Goal: Task Accomplishment & Management: Complete application form

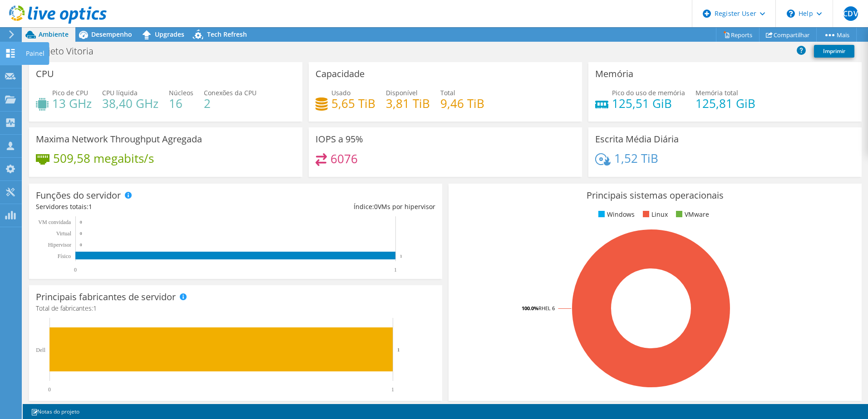
click at [8, 58] on div at bounding box center [10, 54] width 11 height 10
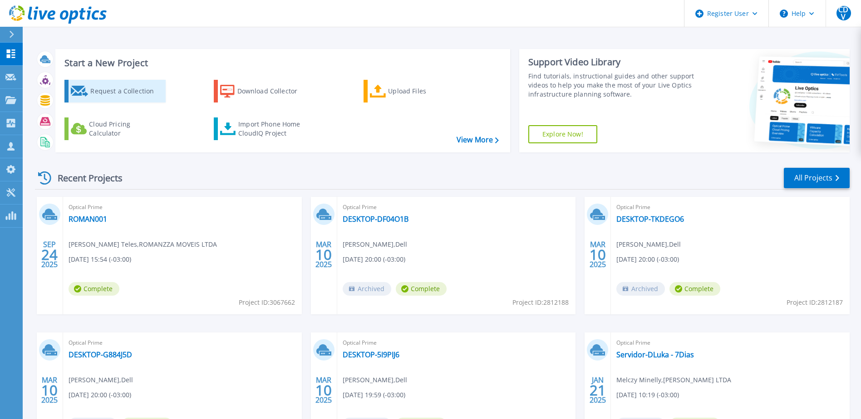
click at [118, 94] on div "Request a Collection" at bounding box center [126, 91] width 73 height 18
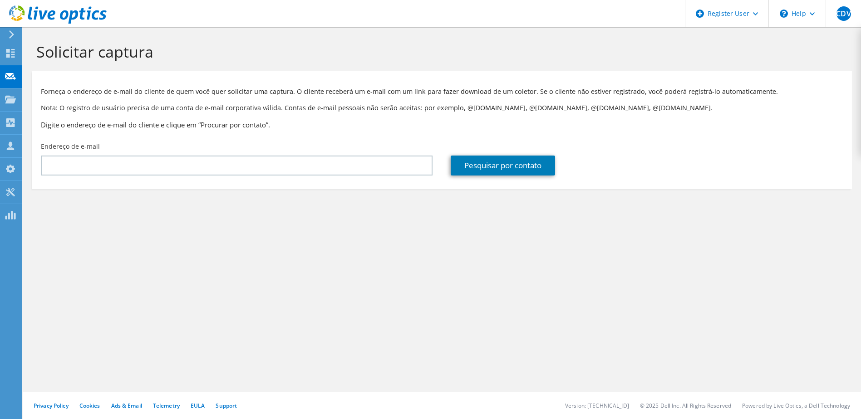
click at [147, 176] on div "Endereço de e-mail" at bounding box center [237, 159] width 410 height 43
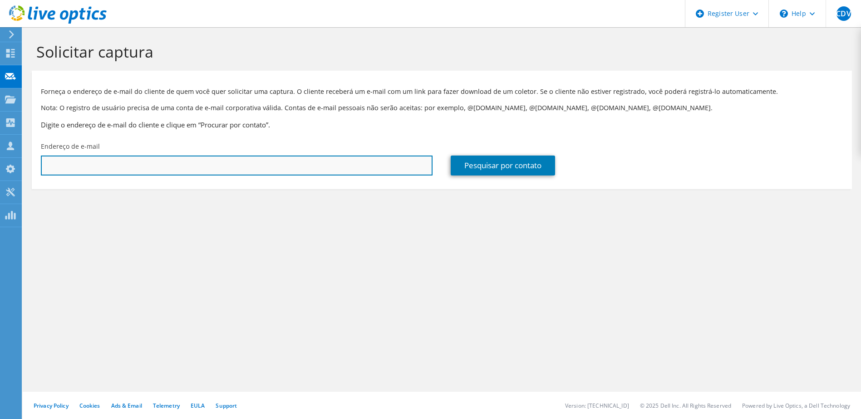
click at [154, 169] on input "text" at bounding box center [237, 166] width 392 height 20
paste input "thiago.oliveira@fazendaheringer.com"
type input "thiago.oliveira@fazendaheringer.com"
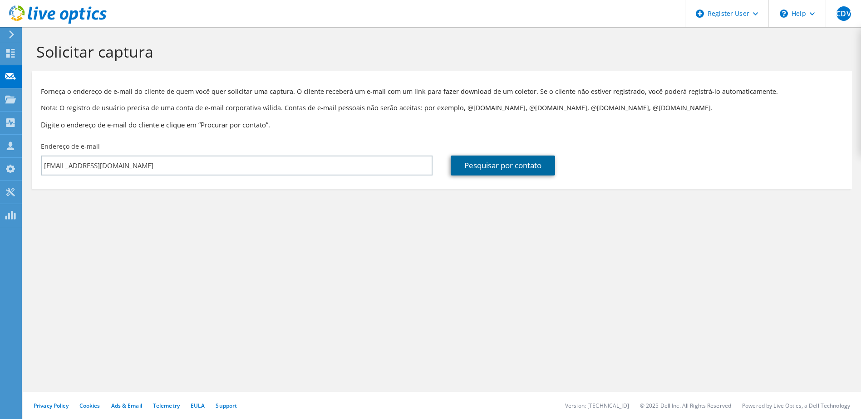
click at [487, 167] on link "Pesquisar por contato" at bounding box center [503, 166] width 104 height 20
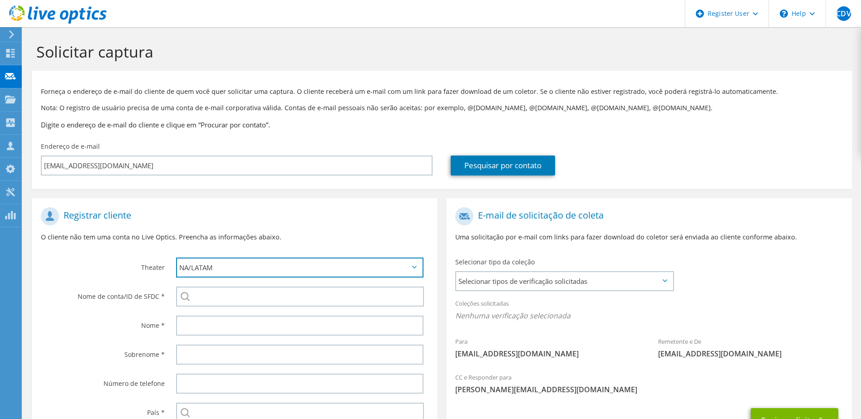
click at [211, 269] on select "APJ EMEA NA/LATAM" at bounding box center [300, 268] width 248 height 20
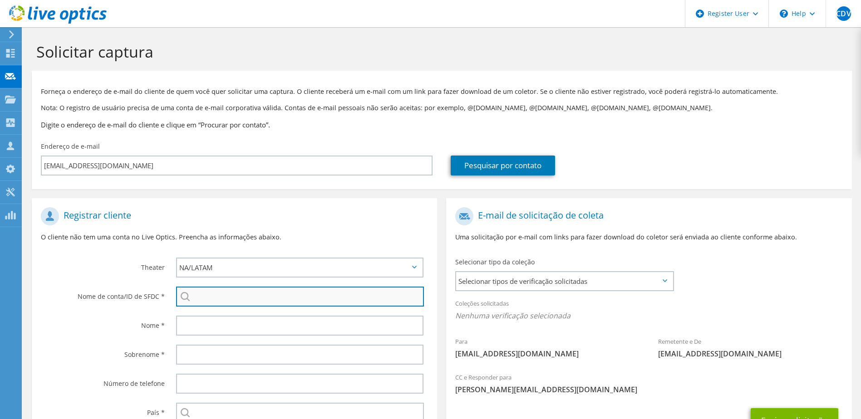
click at [211, 296] on input "search" at bounding box center [300, 297] width 248 height 20
click at [249, 362] on li "DALTON DIAS HERINGER : 3593113562" at bounding box center [295, 357] width 238 height 11
type input "DALTON DIAS HERINGER : 3593113562"
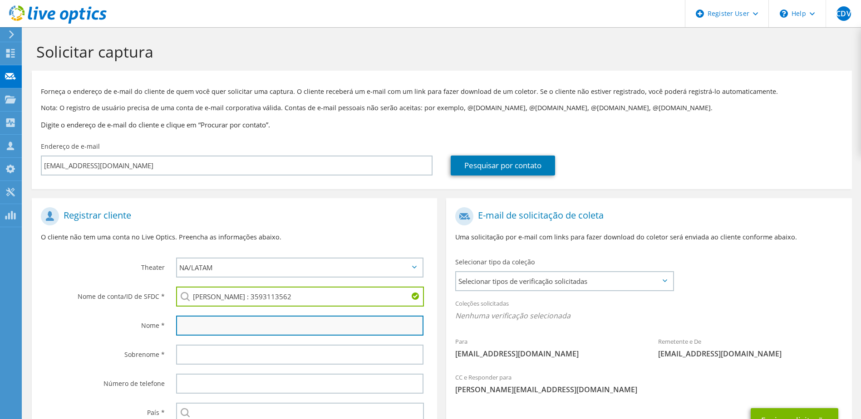
click at [243, 320] on input "text" at bounding box center [300, 326] width 248 height 20
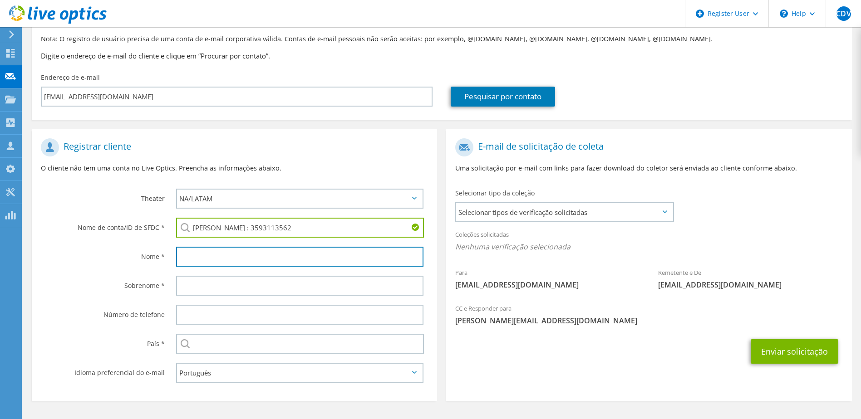
scroll to position [69, 0]
type input "R"
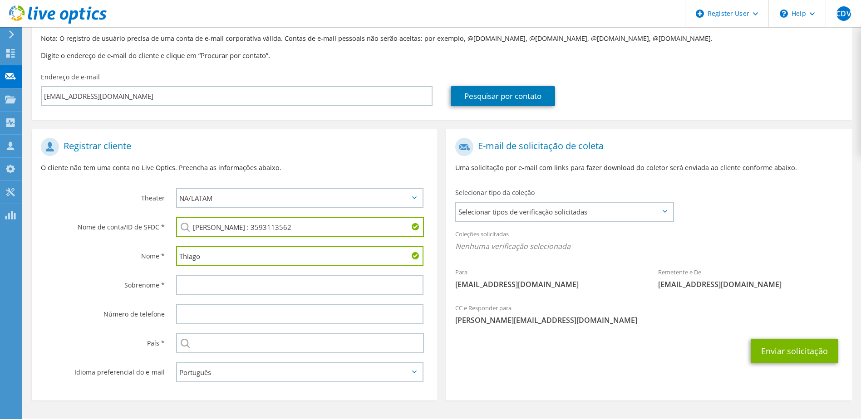
type input "Thiago"
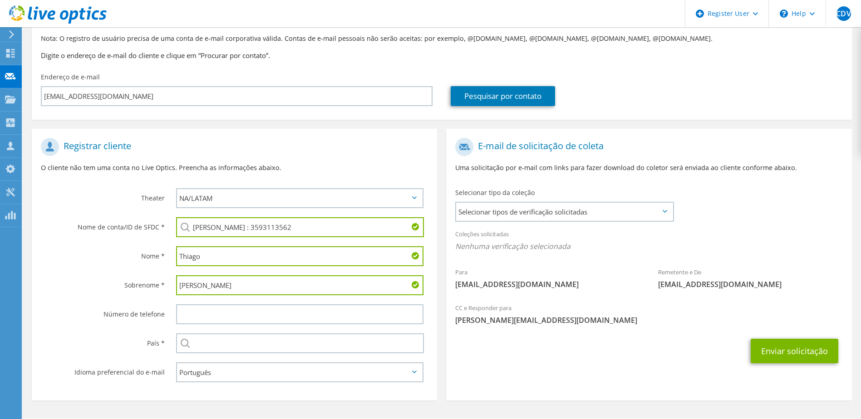
type input "Oliveira"
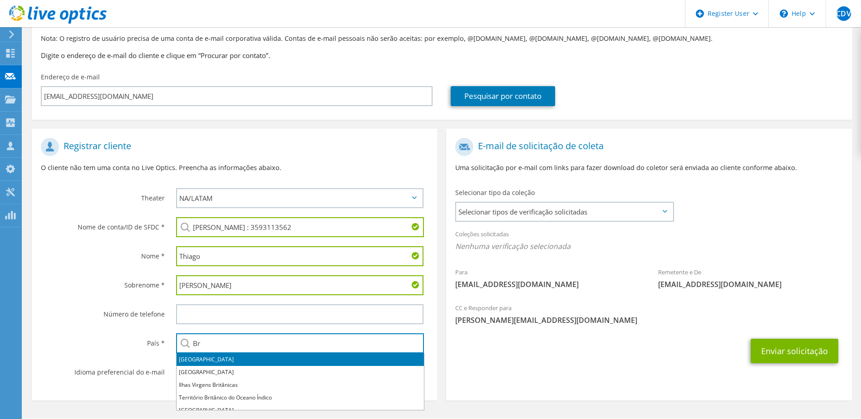
click at [192, 361] on li "[GEOGRAPHIC_DATA]" at bounding box center [300, 360] width 247 height 13
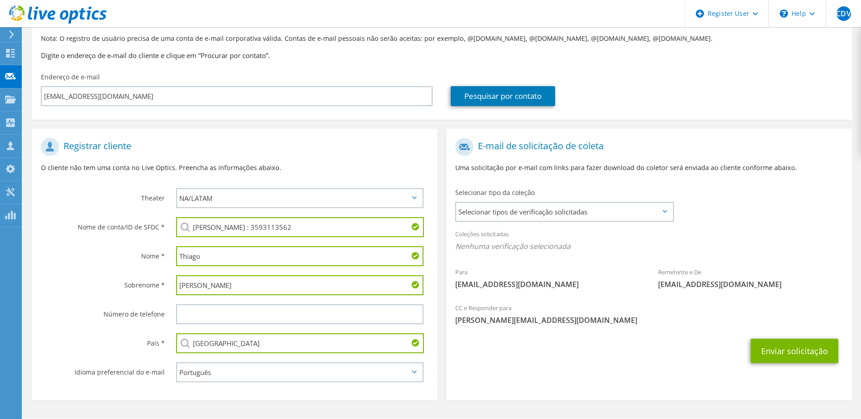
type input "[GEOGRAPHIC_DATA]"
click at [144, 359] on div "Idioma preferencial do e-mail" at bounding box center [99, 372] width 135 height 28
click at [538, 206] on span "Selecionar tipos de verificação solicitadas" at bounding box center [564, 212] width 216 height 18
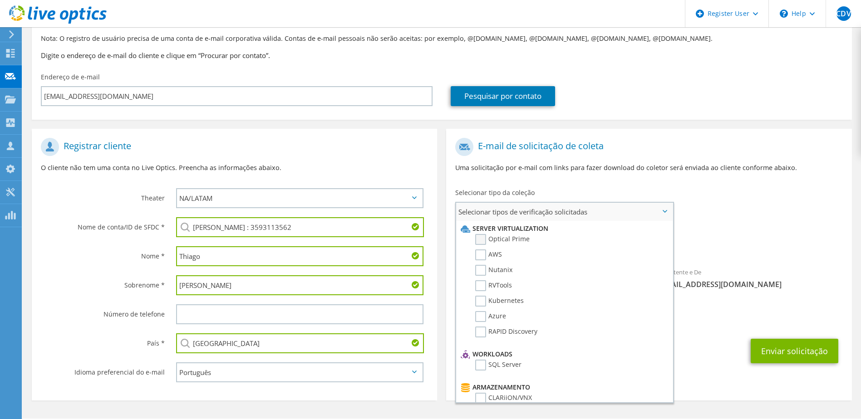
click at [502, 240] on label "Optical Prime" at bounding box center [502, 239] width 54 height 11
click at [0, 0] on input "Optical Prime" at bounding box center [0, 0] width 0 height 0
click at [704, 221] on div "Para thiago.oliveira@fazendaheringer.com Remetente e De liveoptics@liveoptics.c…" at bounding box center [648, 217] width 405 height 168
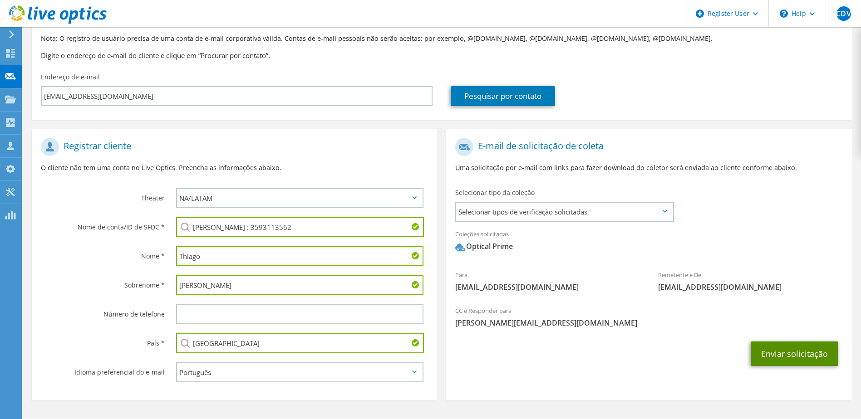
click at [772, 352] on button "Enviar solicitação" at bounding box center [795, 354] width 88 height 25
